Goal: Book appointment/travel/reservation

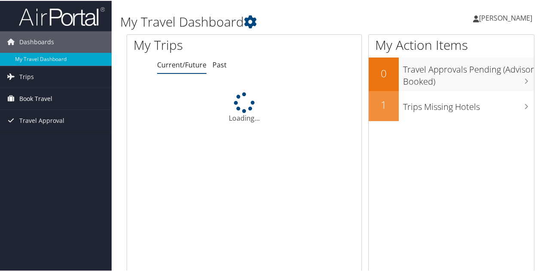
click at [55, 102] on link "Book Travel" at bounding box center [56, 97] width 112 height 21
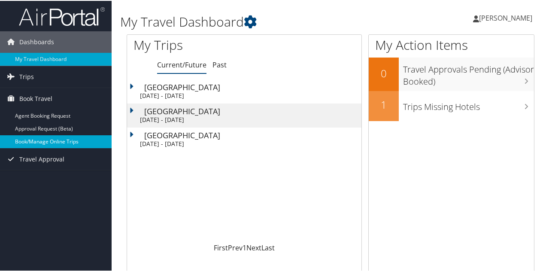
click at [53, 140] on link "Book/Manage Online Trips" at bounding box center [56, 140] width 112 height 13
